Goal: Information Seeking & Learning: Find specific fact

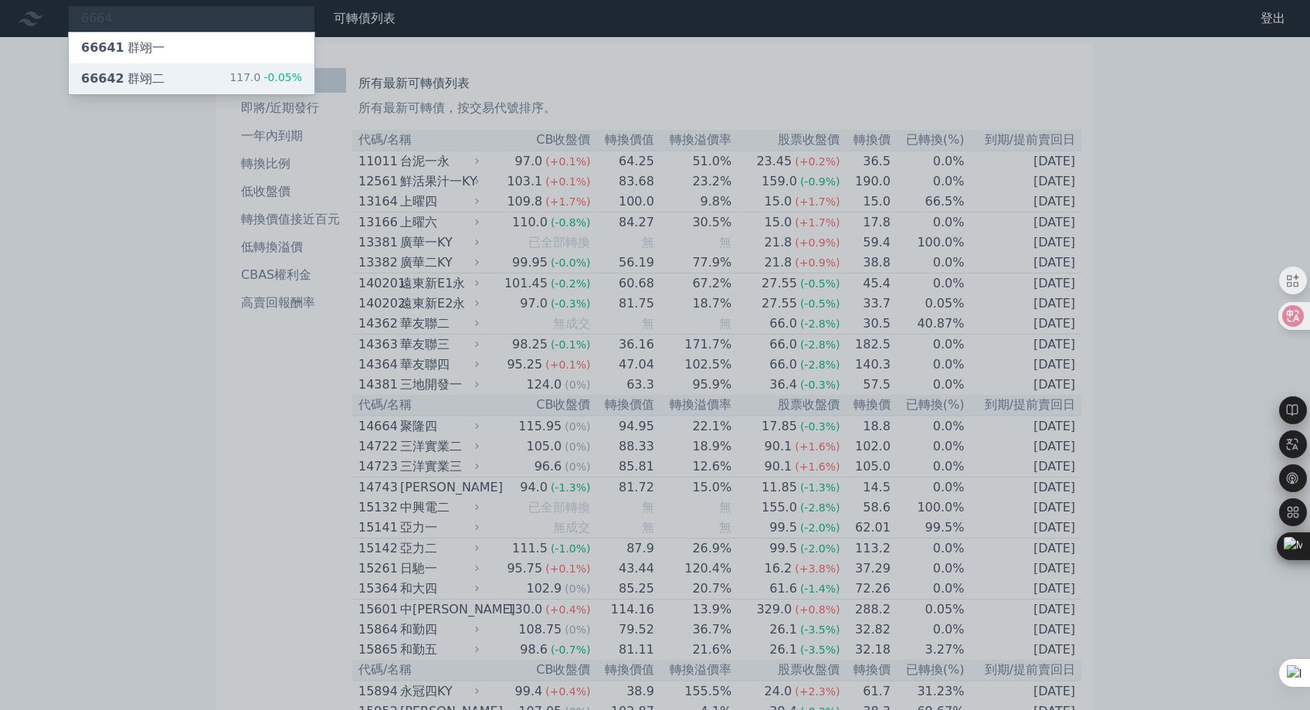
type input "6664"
click at [178, 80] on div "66642 群翊二 117.0 -0.05%" at bounding box center [192, 78] width 246 height 31
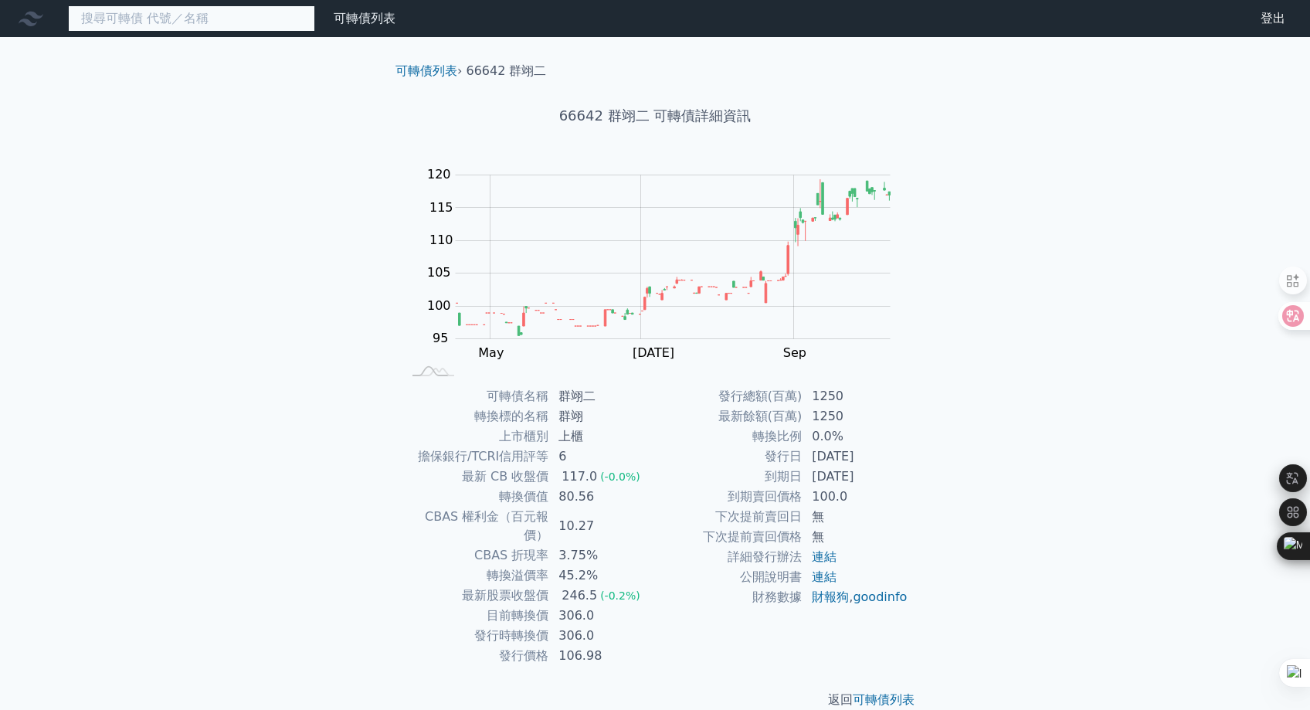
click at [251, 25] on input at bounding box center [191, 18] width 247 height 26
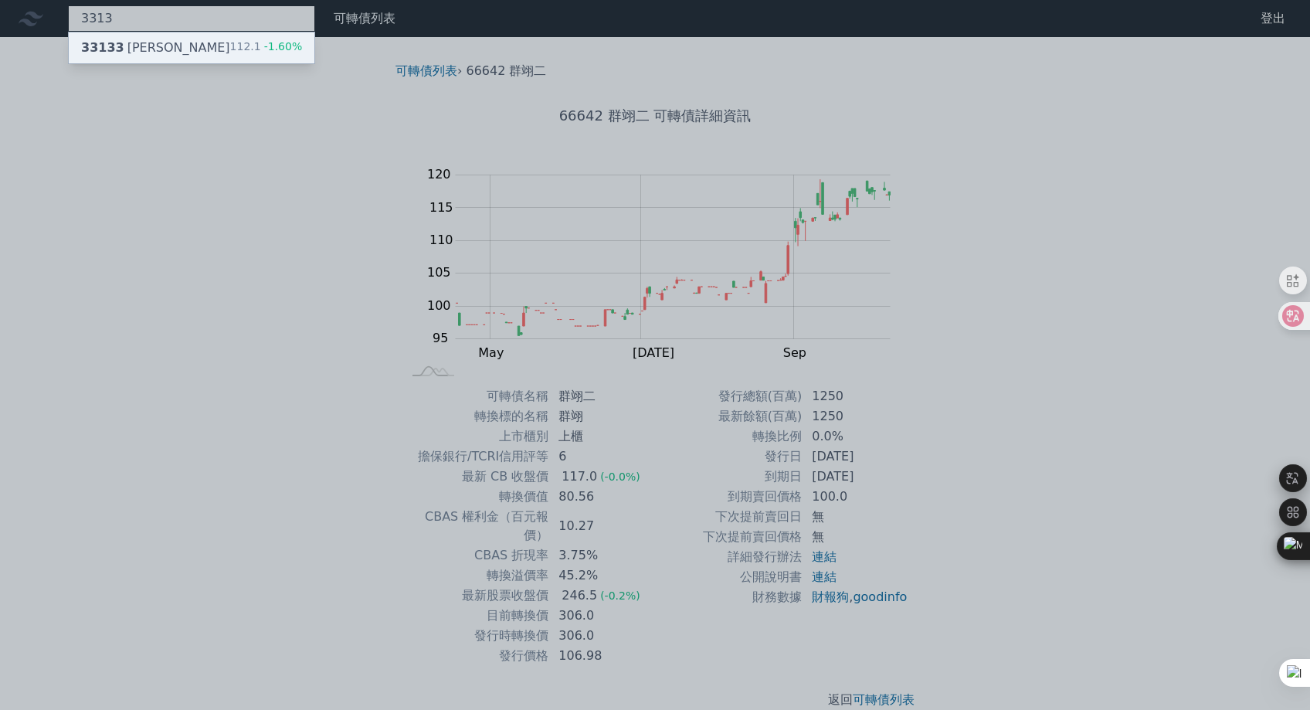
type input "3313"
click at [153, 44] on div "33133 [PERSON_NAME]" at bounding box center [155, 48] width 149 height 19
